Goal: Task Accomplishment & Management: Manage account settings

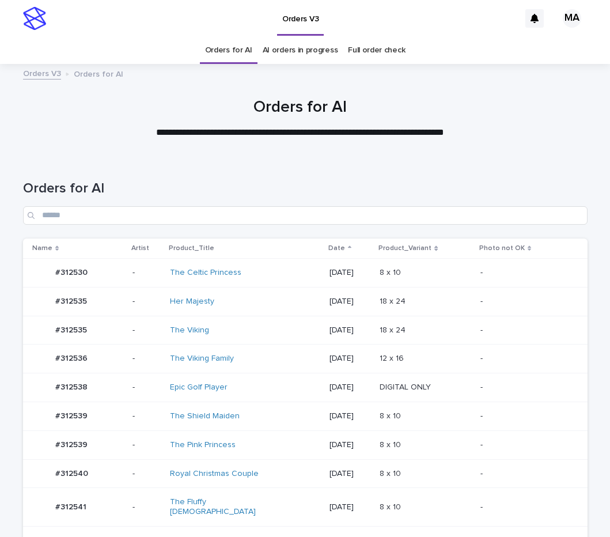
click at [260, 352] on div "The Viking Family" at bounding box center [245, 358] width 150 height 19
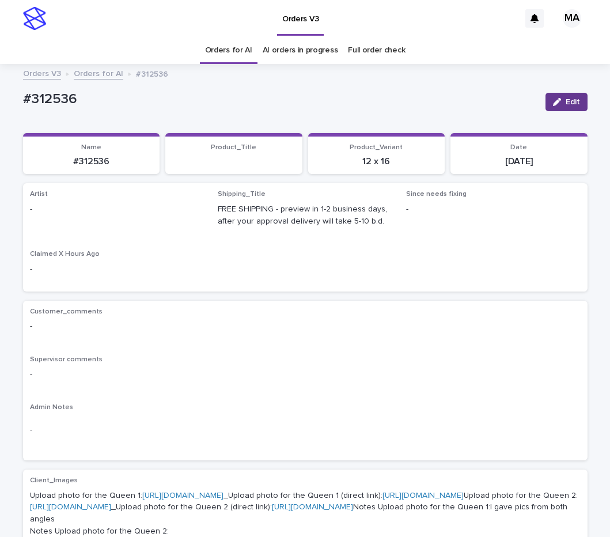
click at [566, 103] on span "Edit" at bounding box center [573, 102] width 14 height 8
click at [70, 214] on div "Select..." at bounding box center [99, 214] width 136 height 19
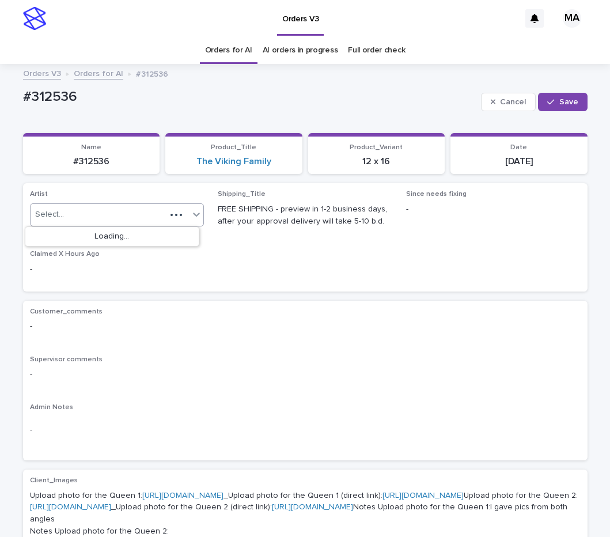
paste input "**********"
type input "**********"
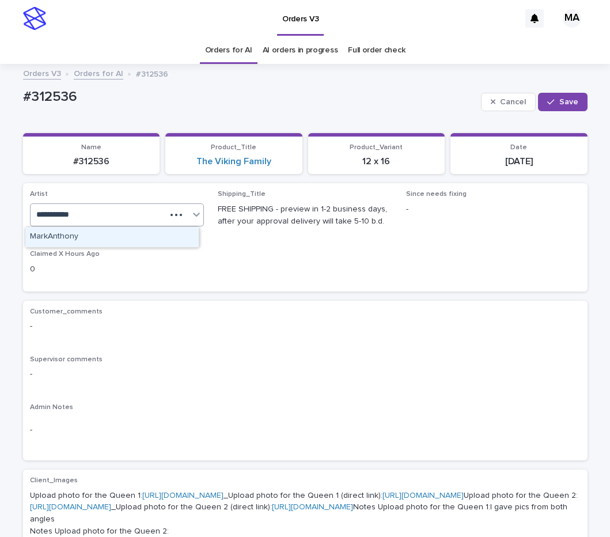
click at [77, 240] on div "MarkAnthony" at bounding box center [111, 237] width 173 height 20
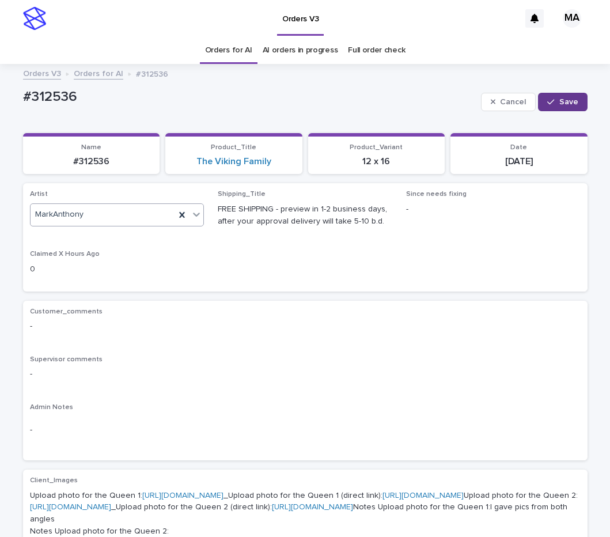
click at [572, 101] on span "Save" at bounding box center [568, 102] width 19 height 8
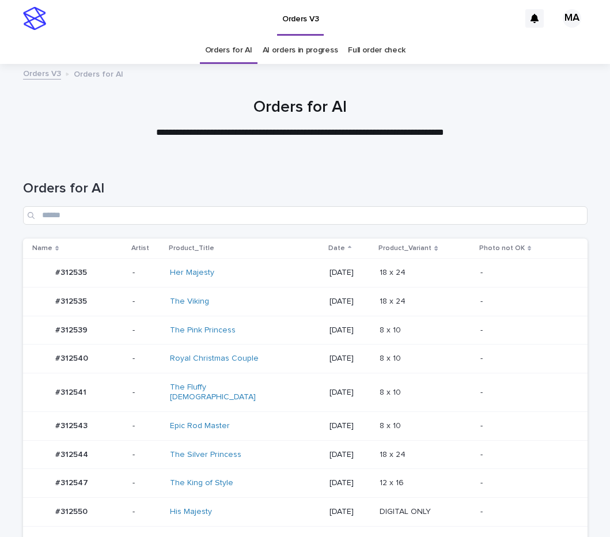
click at [453, 426] on td "8 x 10 8 x 10" at bounding box center [425, 425] width 100 height 29
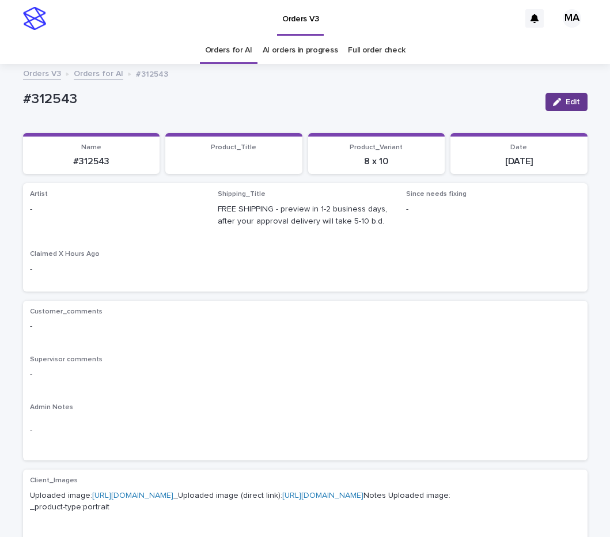
click at [553, 103] on icon "button" at bounding box center [557, 102] width 8 height 8
click at [96, 209] on div "Select..." at bounding box center [99, 214] width 136 height 19
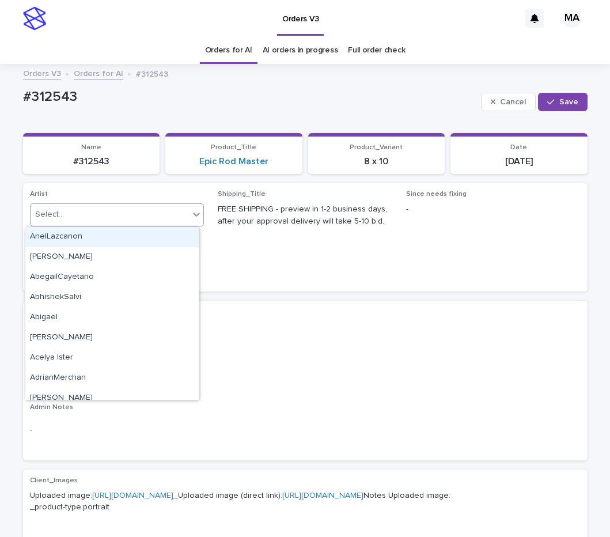
paste input "**********"
type input "**********"
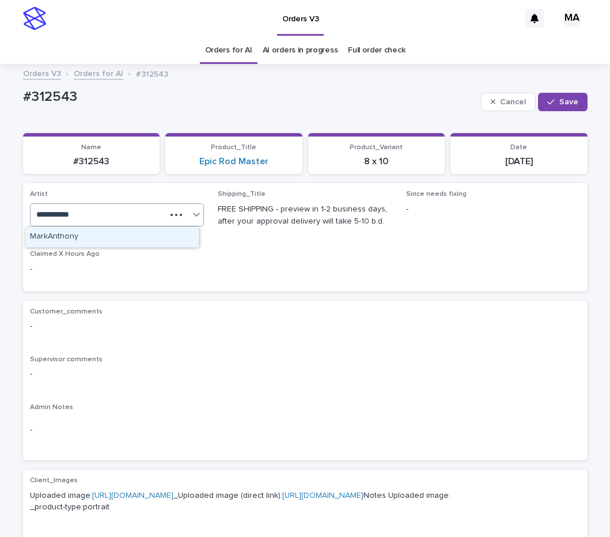
click at [114, 235] on div "MarkAnthony" at bounding box center [111, 237] width 173 height 20
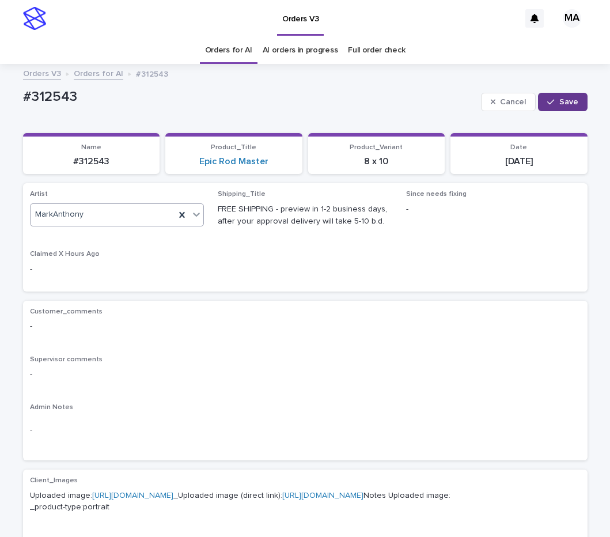
click at [573, 100] on button "Save" at bounding box center [562, 102] width 49 height 18
drag, startPoint x: 71, startPoint y: 93, endPoint x: -19, endPoint y: 109, distance: 91.8
click at [23, 108] on div "#312543" at bounding box center [279, 98] width 513 height 19
copy p "#312543"
click at [322, 70] on div "Orders V3 Orders for AI #312543" at bounding box center [305, 74] width 576 height 16
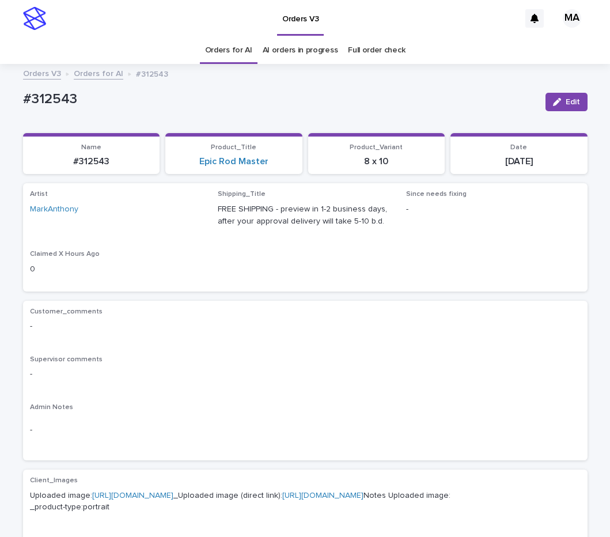
click at [382, 285] on div "Artist MarkAnthony Shipping_Title FREE SHIPPING - preview in 1-2 business days,…" at bounding box center [305, 237] width 565 height 108
drag, startPoint x: 48, startPoint y: 108, endPoint x: -4, endPoint y: 108, distance: 51.9
click at [0, 108] on div "Loading... Saving… Loading... Saving… #312543 Edit #312543 Edit Sorry, there wa…" at bounding box center [305, 544] width 610 height 946
copy p "#312543"
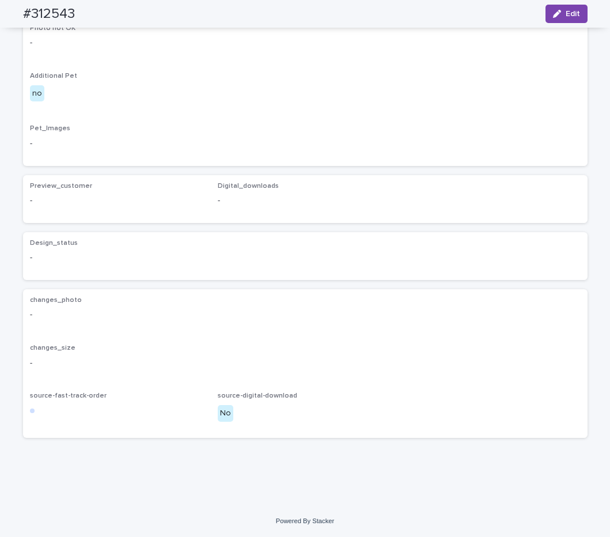
scroll to position [573, 0]
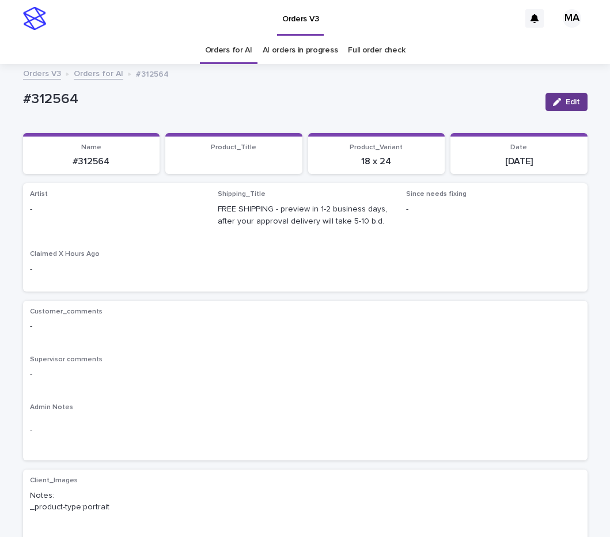
click at [554, 99] on icon "button" at bounding box center [557, 102] width 8 height 8
click at [70, 217] on div "Select..." at bounding box center [99, 214] width 136 height 19
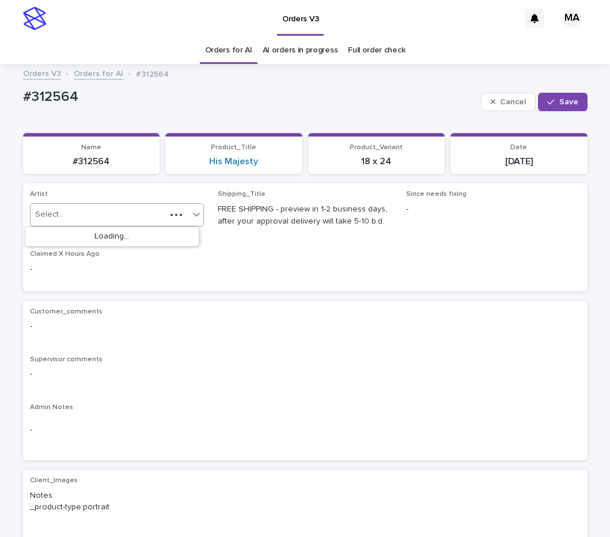
paste input "**********"
type input "**********"
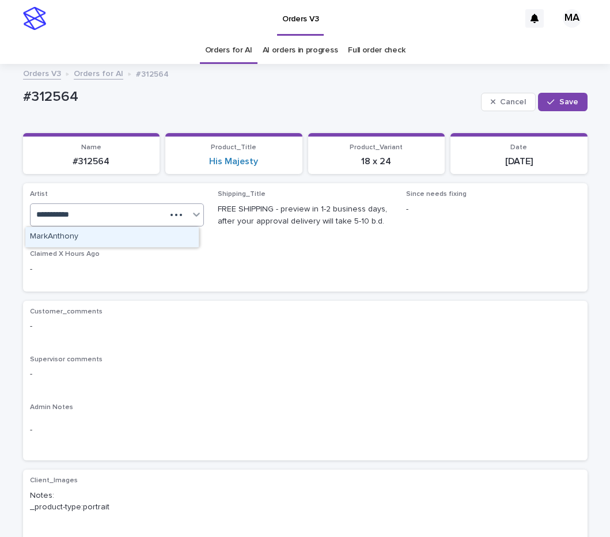
click at [75, 233] on div "MarkAnthony" at bounding box center [111, 237] width 173 height 20
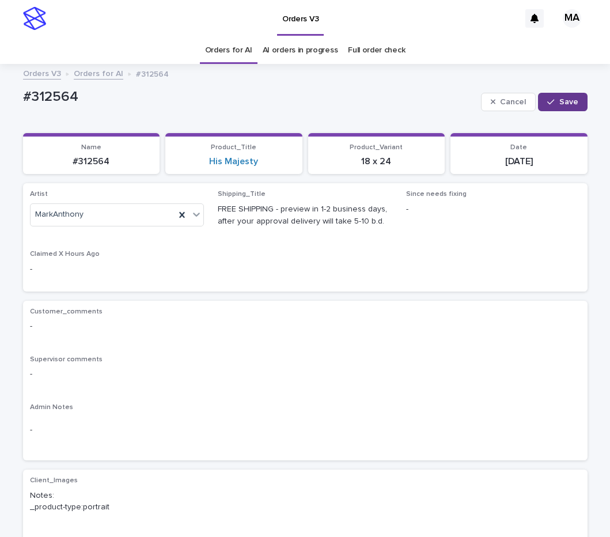
click at [562, 107] on button "Save" at bounding box center [562, 102] width 49 height 18
drag, startPoint x: 119, startPoint y: 92, endPoint x: -14, endPoint y: 111, distance: 135.0
click at [23, 108] on div "#312564" at bounding box center [279, 98] width 513 height 19
copy p "#312564"
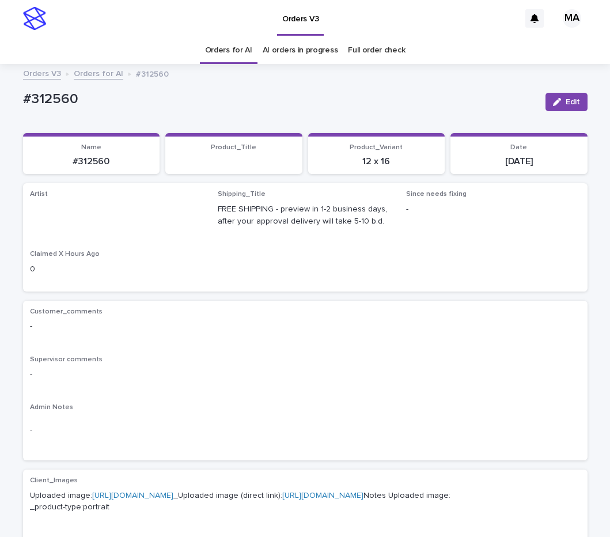
click at [566, 99] on span "Edit" at bounding box center [573, 102] width 14 height 8
click at [111, 219] on div "Select..." at bounding box center [99, 214] width 136 height 19
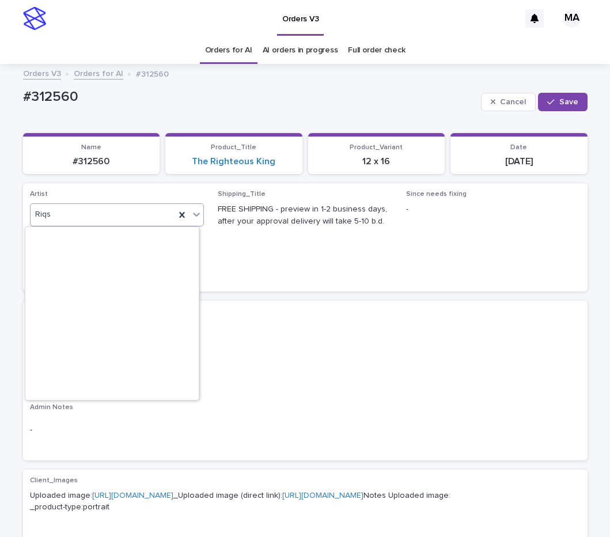
scroll to position [7139, 0]
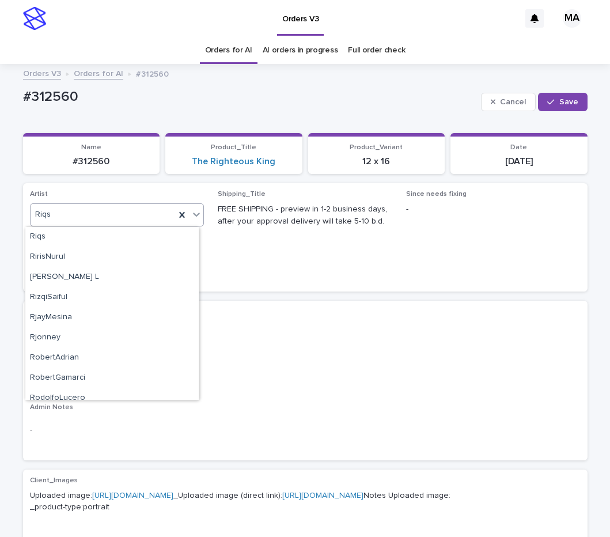
paste input "**********"
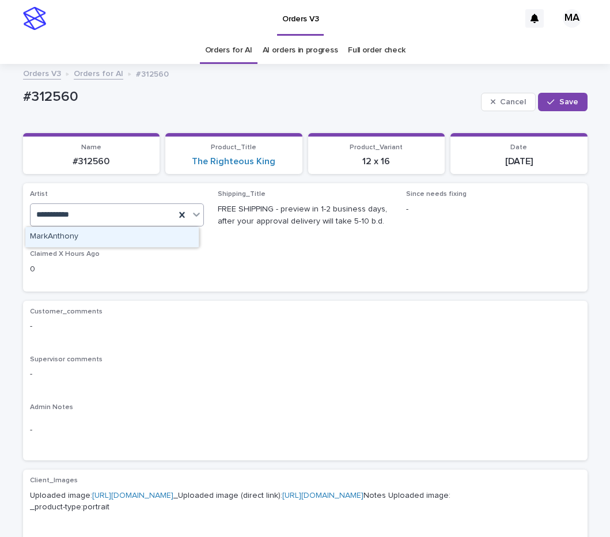
scroll to position [0, 0]
type input "**********"
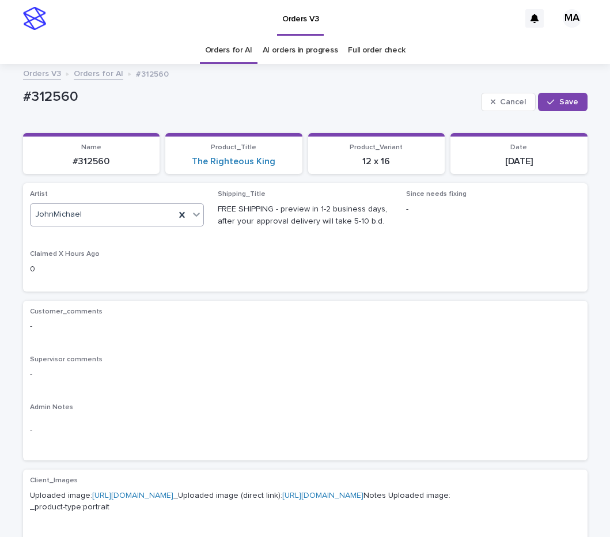
click at [193, 216] on icon at bounding box center [196, 215] width 7 height 4
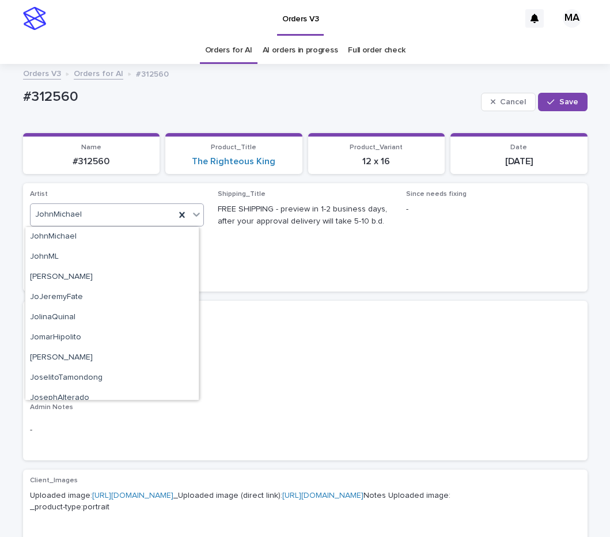
paste input "**********"
type input "**********"
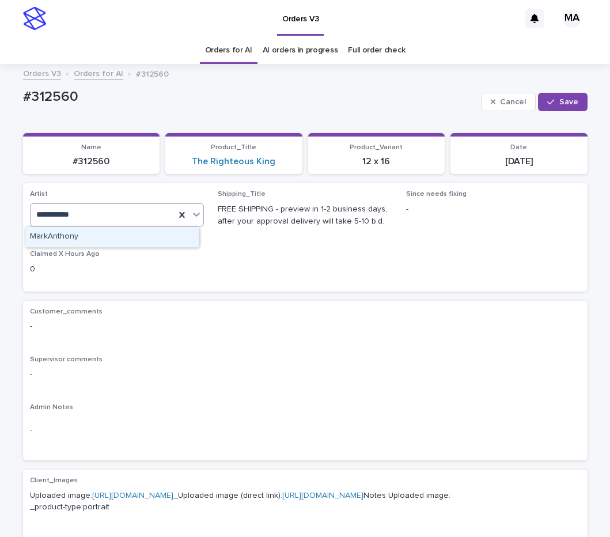
click at [153, 241] on div "MarkAnthony" at bounding box center [111, 237] width 173 height 20
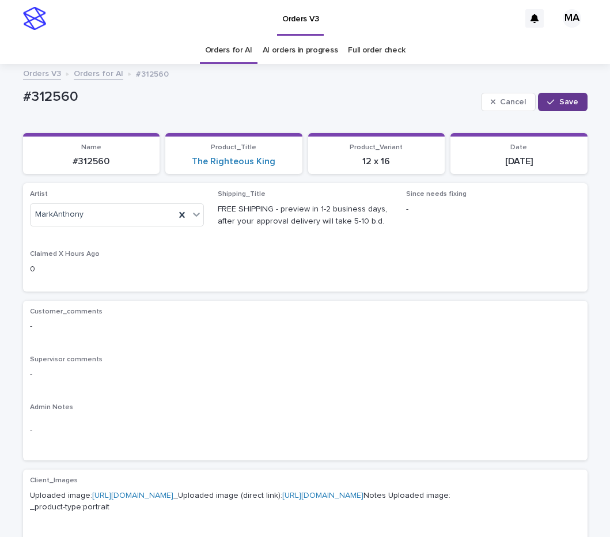
click at [555, 98] on button "Save" at bounding box center [562, 102] width 49 height 18
drag, startPoint x: 109, startPoint y: 82, endPoint x: -19, endPoint y: 123, distance: 134.8
click at [0, 123] on div "Orders V3 MA Orders for AI AI orders in progress Full order check Orders V3 Ord…" at bounding box center [305, 524] width 610 height 1049
click at [97, 114] on div "#312560 Edit" at bounding box center [305, 102] width 565 height 35
drag, startPoint x: 97, startPoint y: 103, endPoint x: -1, endPoint y: 114, distance: 99.1
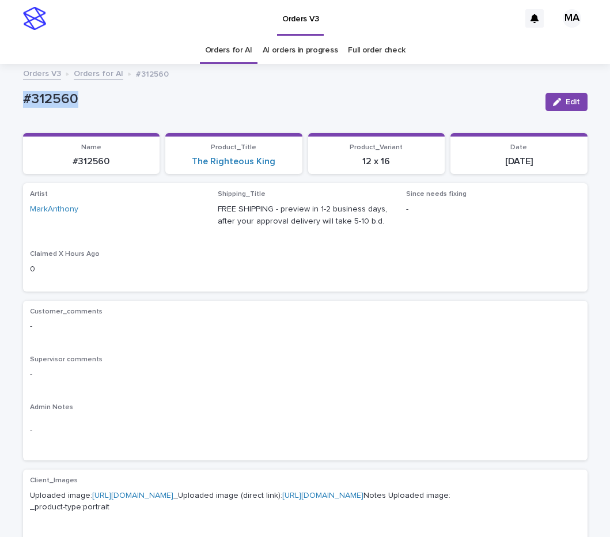
click at [23, 108] on div "#312560" at bounding box center [279, 98] width 513 height 19
copy p "#312560"
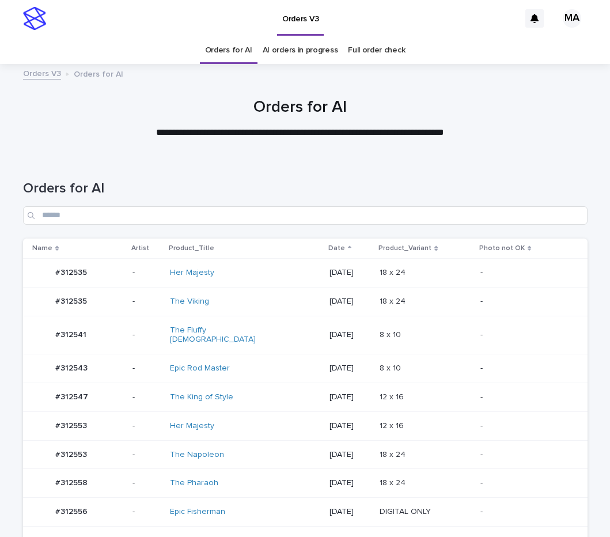
click at [441, 279] on div "18 x 24 18 x 24" at bounding box center [425, 272] width 91 height 19
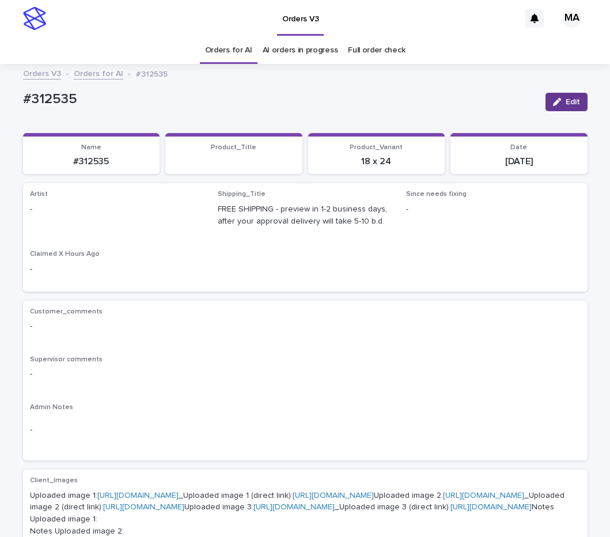
click at [553, 103] on icon "button" at bounding box center [557, 102] width 8 height 8
click at [81, 209] on div "Select..." at bounding box center [99, 214] width 136 height 19
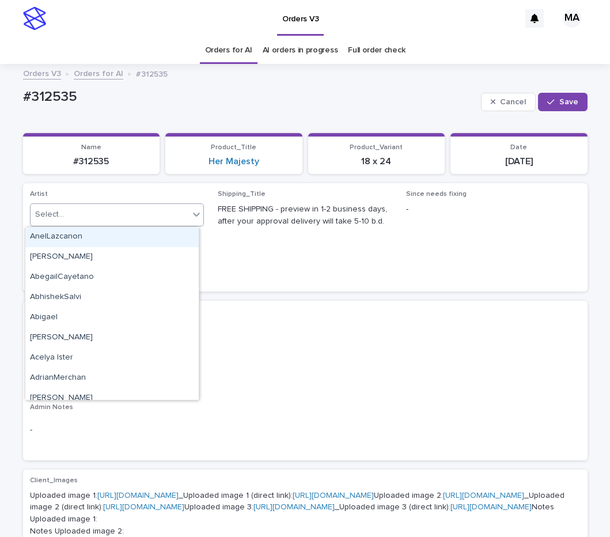
paste input "**********"
type input "**********"
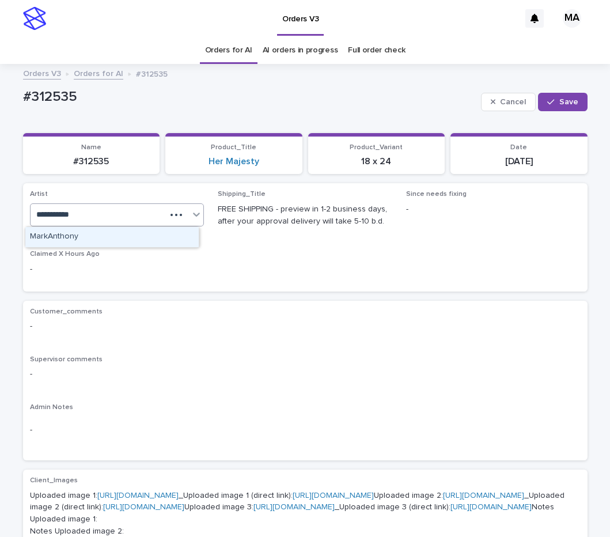
click at [84, 240] on div "MarkAnthony" at bounding box center [111, 237] width 173 height 20
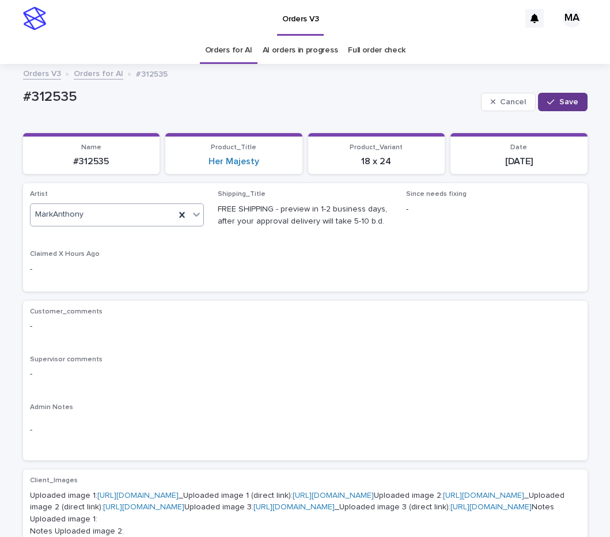
click at [565, 107] on button "Save" at bounding box center [562, 102] width 49 height 18
drag, startPoint x: 118, startPoint y: 105, endPoint x: 120, endPoint y: 124, distance: 19.2
click at [23, 108] on div "#312535" at bounding box center [279, 98] width 513 height 19
copy p "#312535"
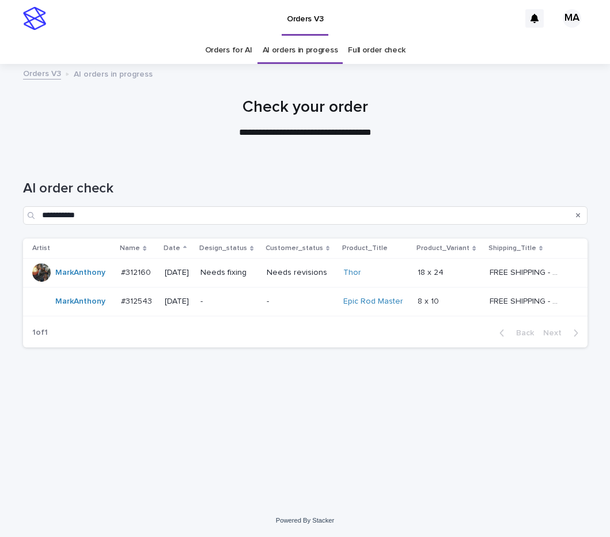
click at [399, 133] on p "**********" at bounding box center [305, 132] width 461 height 13
click at [413, 274] on td "Thor" at bounding box center [376, 272] width 74 height 29
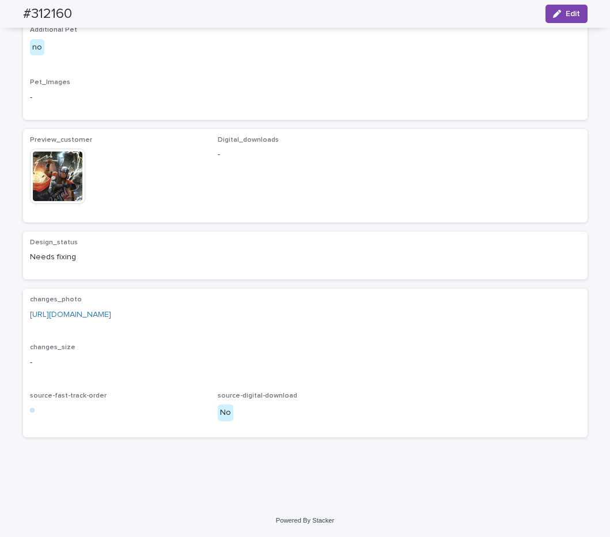
scroll to position [613, 0]
click at [111, 316] on link "[URL][DOMAIN_NAME]" at bounding box center [70, 315] width 81 height 8
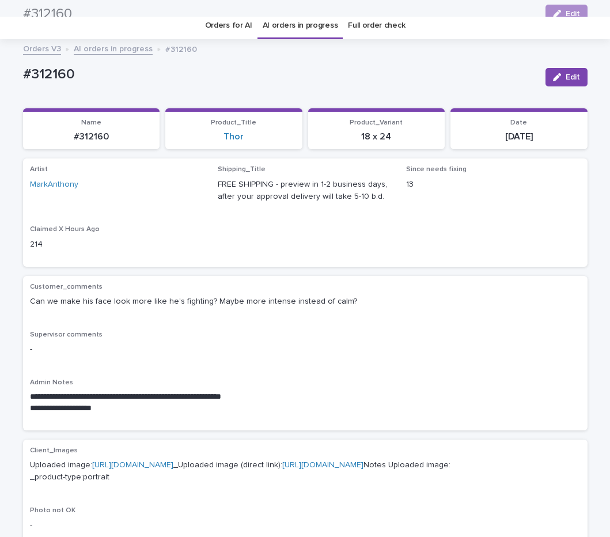
scroll to position [0, 0]
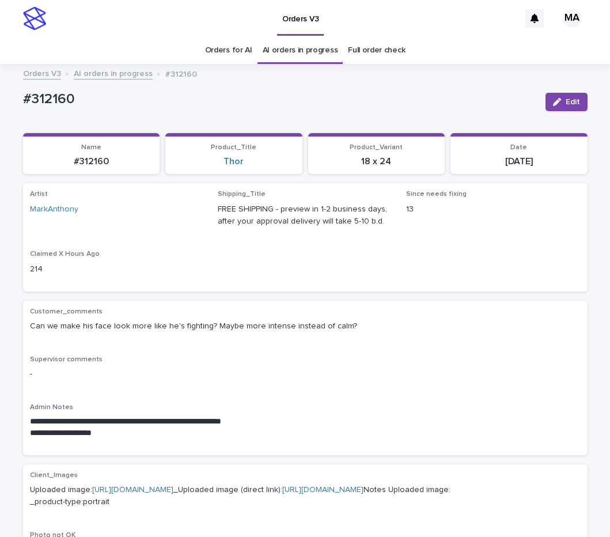
click at [100, 73] on link "AI orders in progress" at bounding box center [113, 72] width 79 height 13
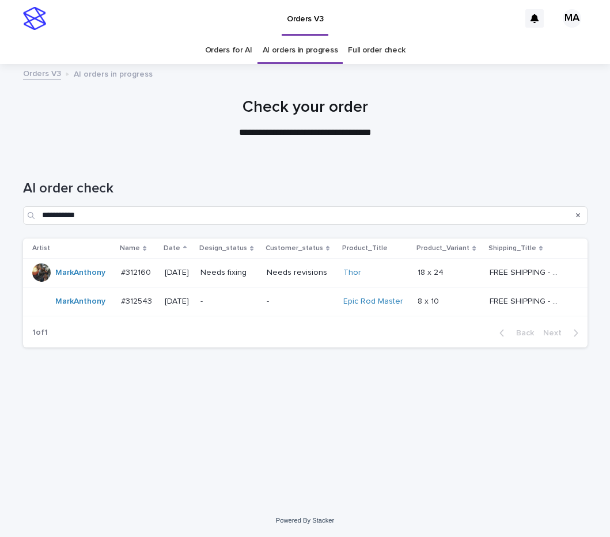
click at [258, 306] on p "-" at bounding box center [229, 302] width 57 height 10
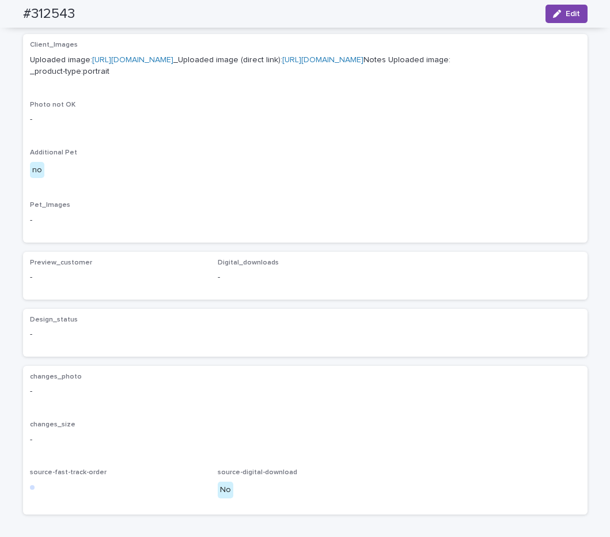
scroll to position [242, 0]
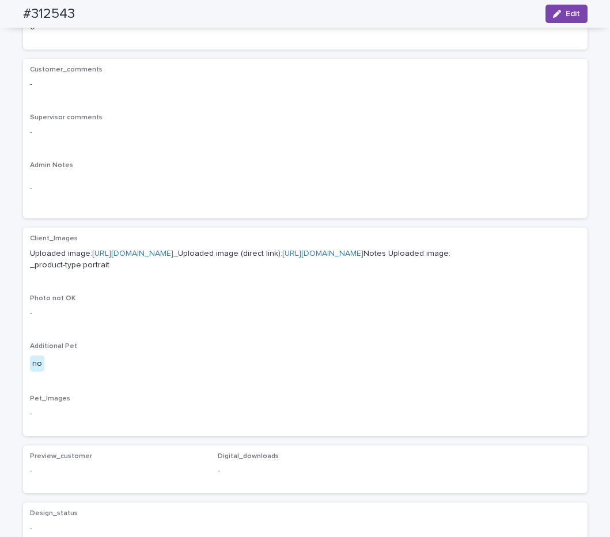
click at [152, 252] on link "[URL][DOMAIN_NAME]" at bounding box center [132, 253] width 81 height 8
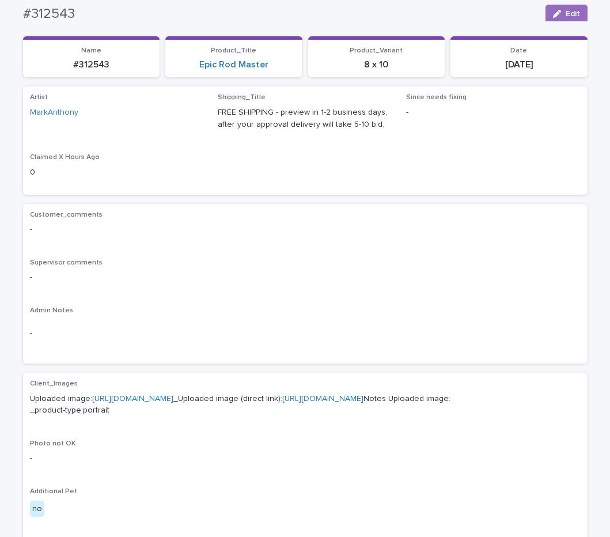
scroll to position [0, 0]
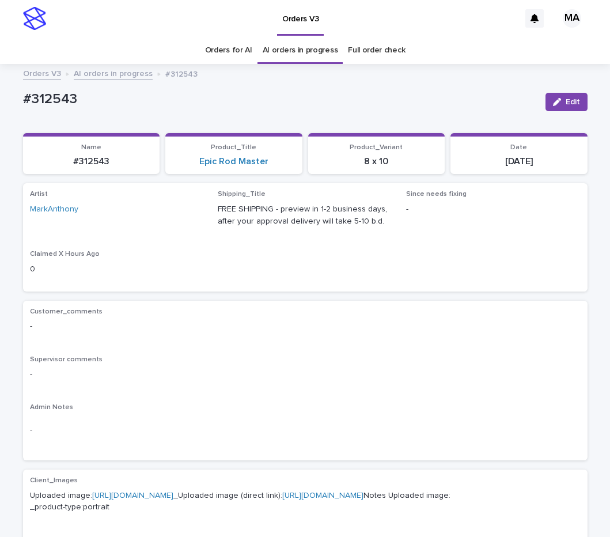
click at [252, 112] on div "#312543" at bounding box center [279, 101] width 513 height 21
drag, startPoint x: 94, startPoint y: 99, endPoint x: -5, endPoint y: 99, distance: 99.7
click at [23, 99] on div "#312543" at bounding box center [279, 98] width 513 height 19
copy p "#312543"
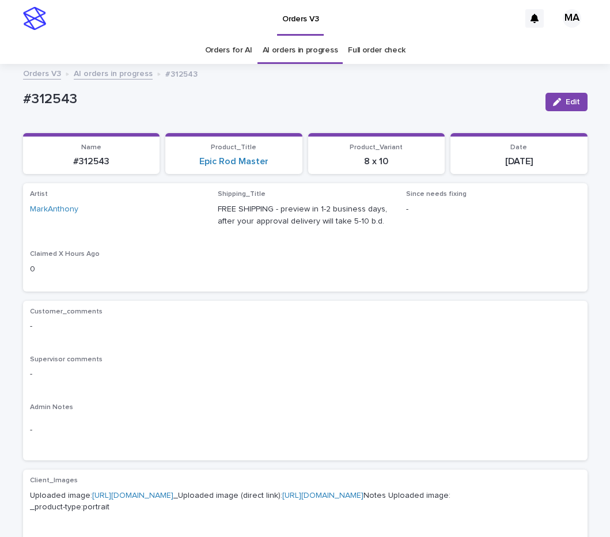
click at [219, 353] on div "Customer_comments - Supervisor comments - Admin Notes -" at bounding box center [305, 381] width 551 height 146
click at [0, 97] on div "Loading... Saving… Loading... Saving… #312543 Edit #312543 Edit Sorry, there wa…" at bounding box center [305, 544] width 610 height 946
copy p "#312543"
click at [549, 107] on button "Edit" at bounding box center [567, 102] width 42 height 18
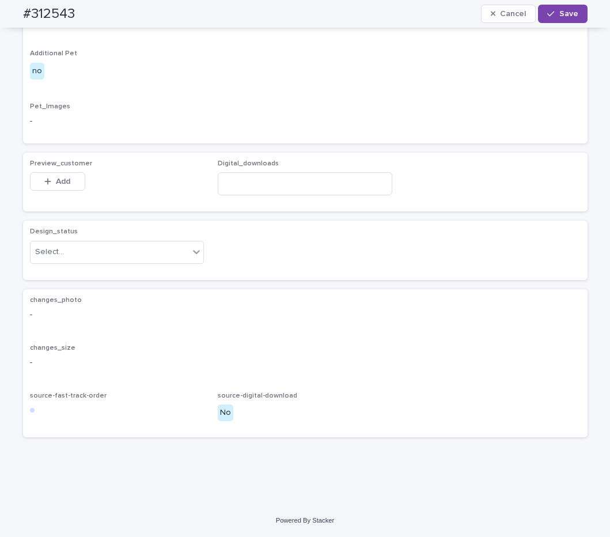
scroll to position [606, 0]
click at [151, 258] on div "Select..." at bounding box center [110, 252] width 159 height 19
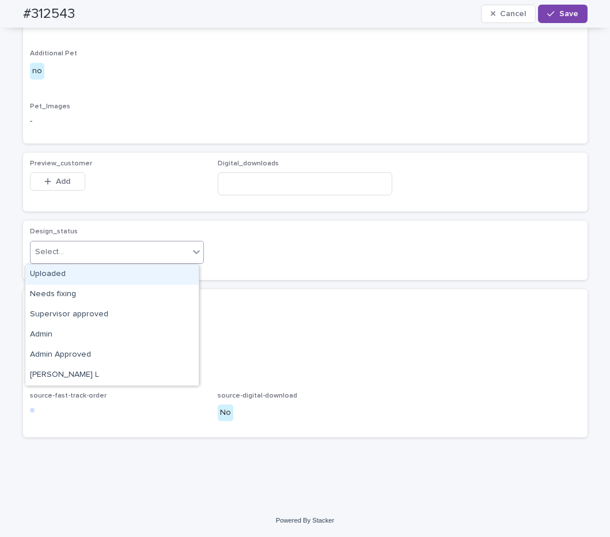
drag, startPoint x: 119, startPoint y: 272, endPoint x: 105, endPoint y: 252, distance: 24.8
click at [119, 272] on div "Uploaded" at bounding box center [111, 274] width 173 height 20
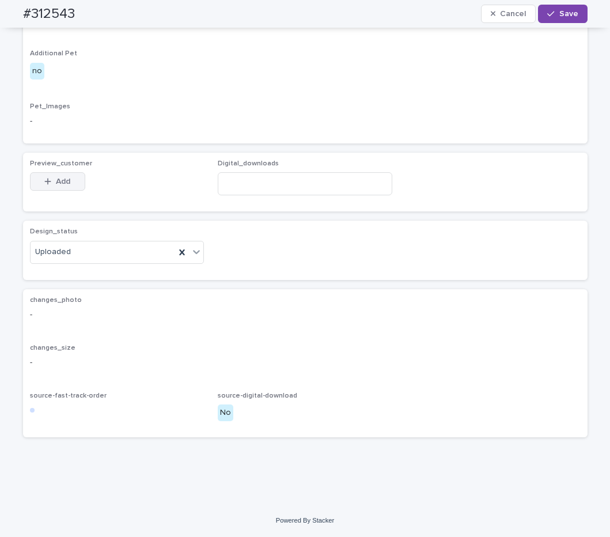
click at [66, 179] on button "Add" at bounding box center [57, 181] width 55 height 18
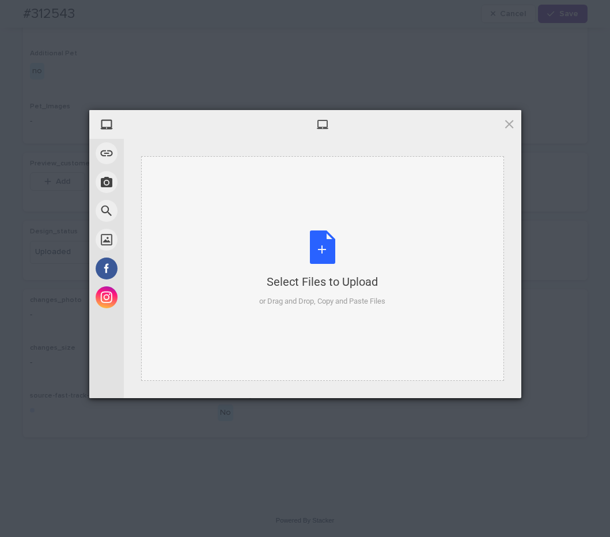
click at [330, 253] on div "Select Files to Upload or Drag and Drop, Copy and Paste Files" at bounding box center [322, 268] width 126 height 77
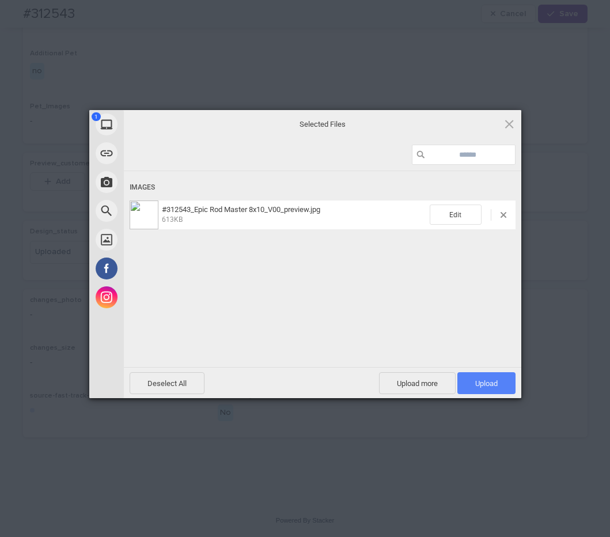
click at [473, 387] on span "Upload 1" at bounding box center [486, 383] width 58 height 22
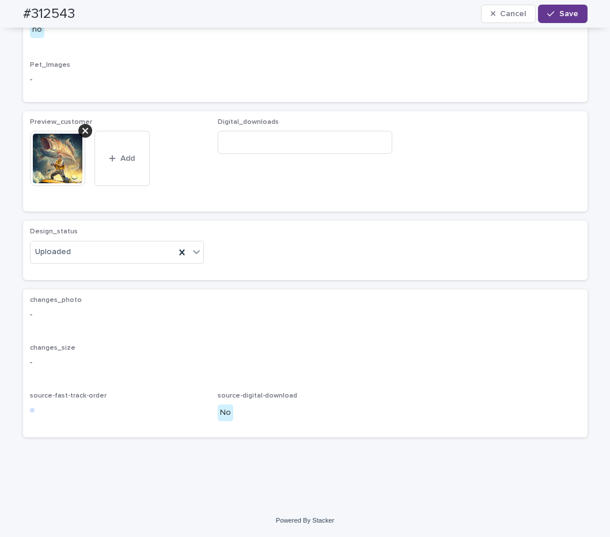
click at [557, 21] on button "Save" at bounding box center [562, 14] width 49 height 18
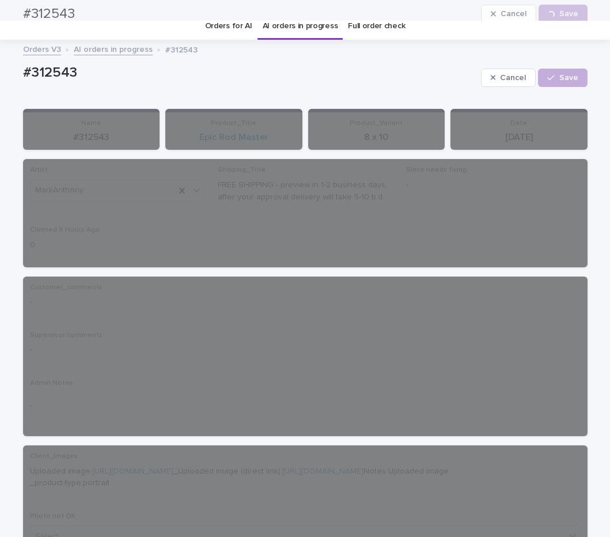
scroll to position [0, 0]
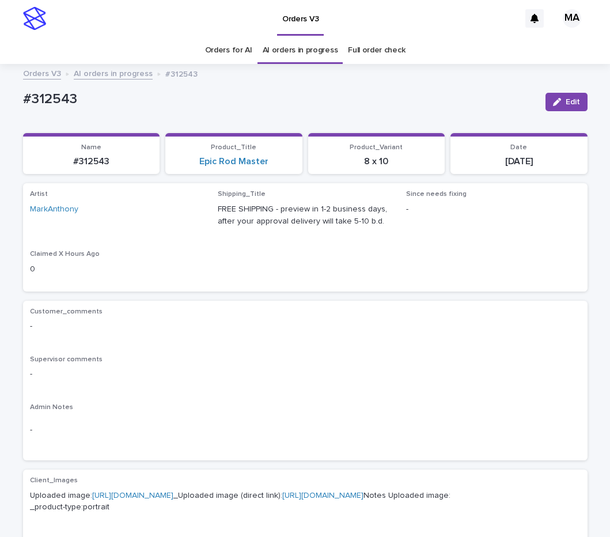
click at [105, 77] on link "AI orders in progress" at bounding box center [113, 72] width 79 height 13
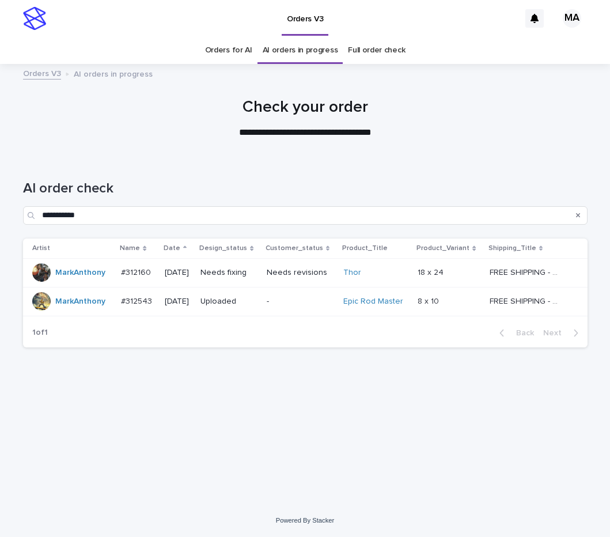
click at [303, 186] on h1 "AI order check" at bounding box center [305, 188] width 565 height 17
click at [468, 275] on p at bounding box center [449, 273] width 62 height 10
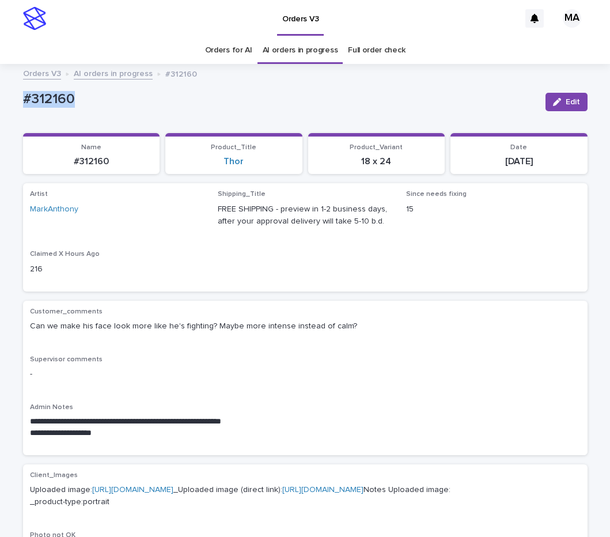
drag, startPoint x: 32, startPoint y: 105, endPoint x: -19, endPoint y: 111, distance: 51.0
click at [23, 108] on div "#312160" at bounding box center [279, 98] width 513 height 19
copy p "#312160"
click at [323, 508] on p "Uploaded image: https://cdn.shopify.com-uploadkit.app/s/files/1/0033/4807/0511/…" at bounding box center [305, 496] width 551 height 24
